Goal: Task Accomplishment & Management: Manage account settings

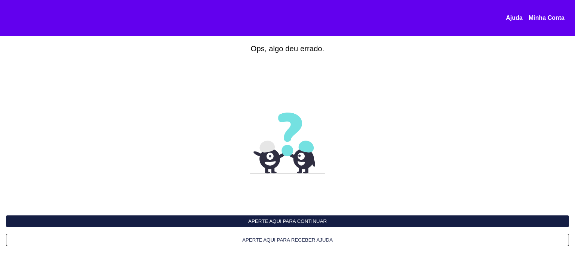
click at [539, 15] on link "Minha Conta" at bounding box center [549, 18] width 42 height 7
